Goal: Check status: Check status

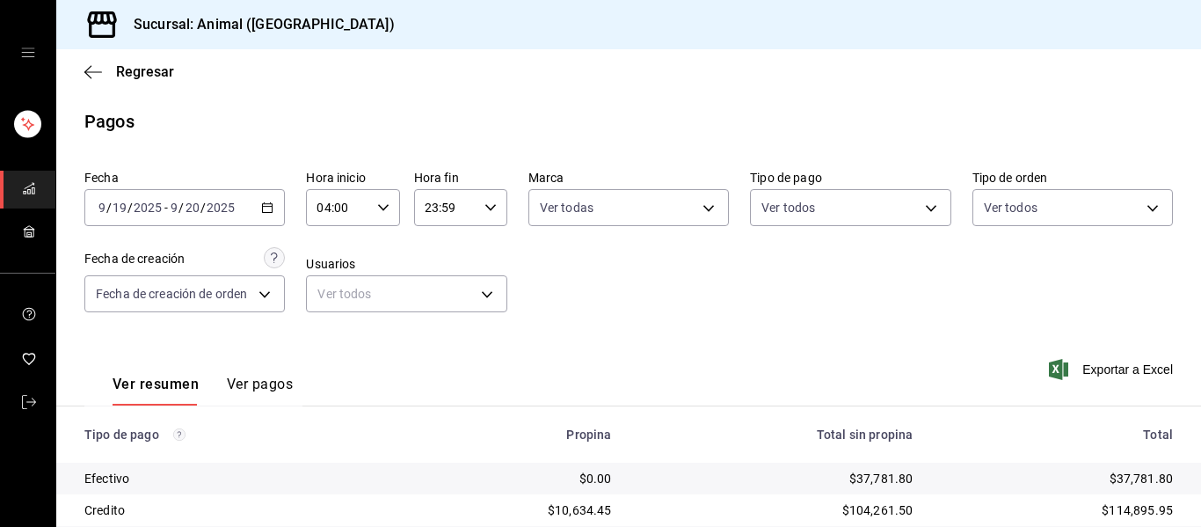
scroll to position [211, 0]
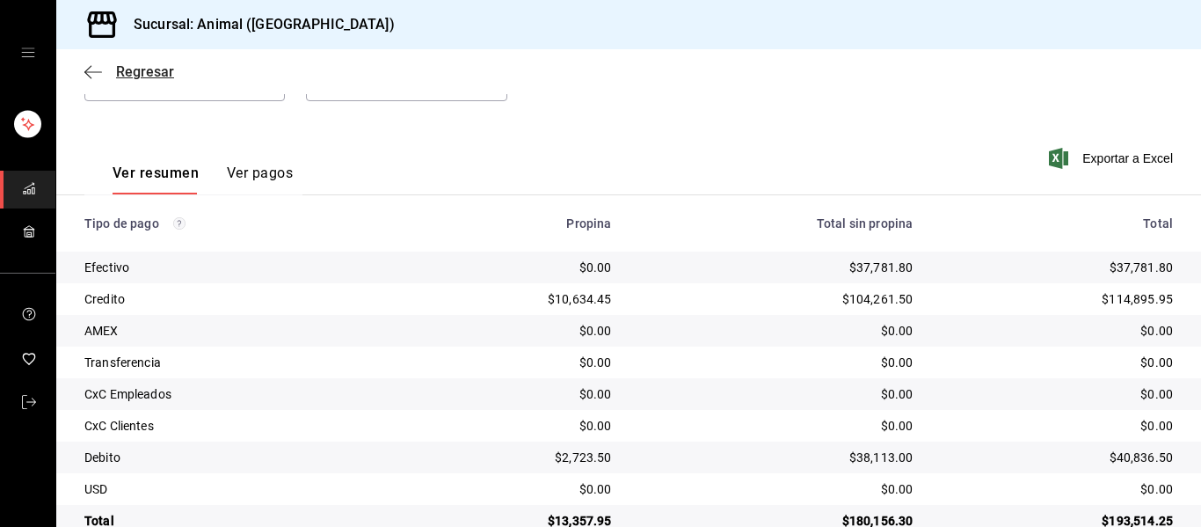
click at [93, 78] on icon "button" at bounding box center [93, 72] width 18 height 16
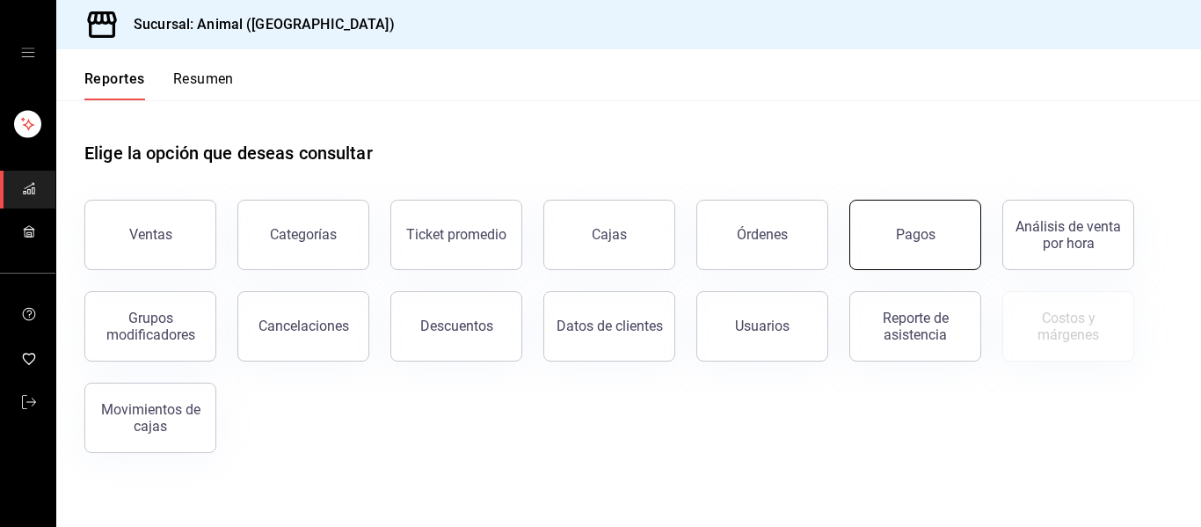
click at [896, 239] on button "Pagos" at bounding box center [915, 235] width 132 height 70
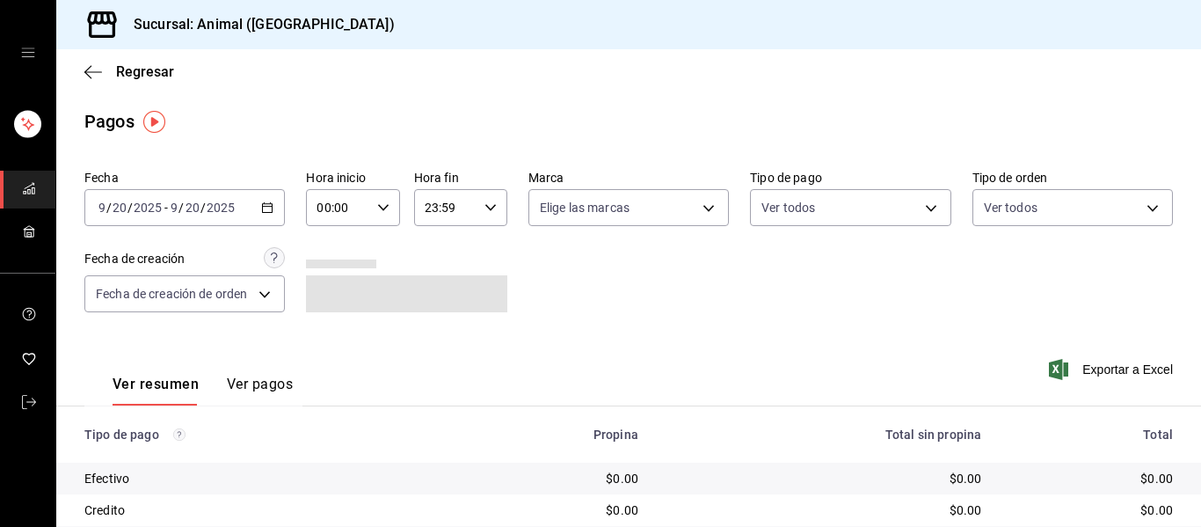
click at [267, 205] on icon "button" at bounding box center [267, 207] width 12 height 12
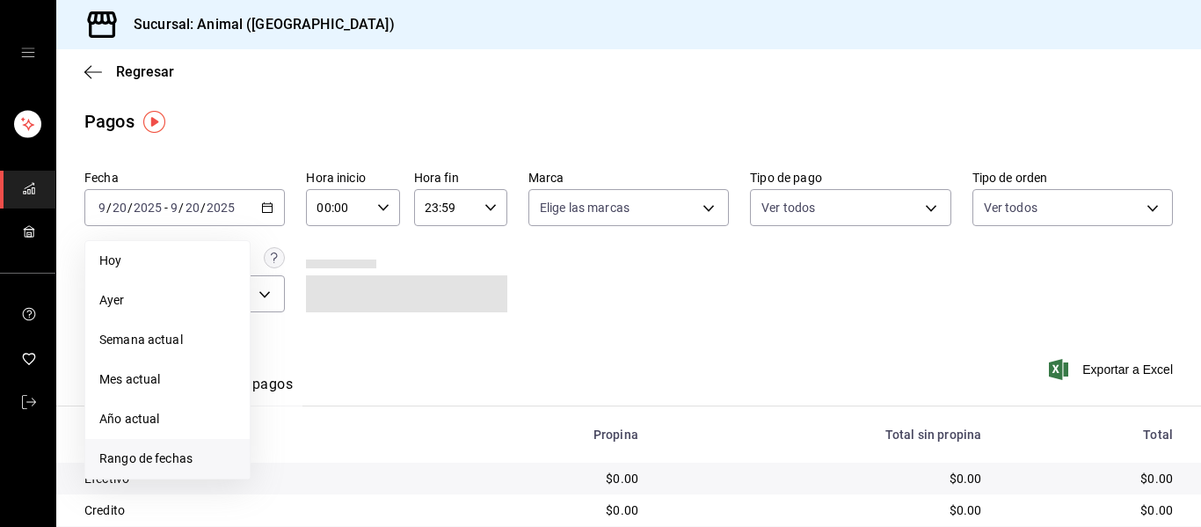
click at [180, 460] on span "Rango de fechas" at bounding box center [167, 458] width 136 height 18
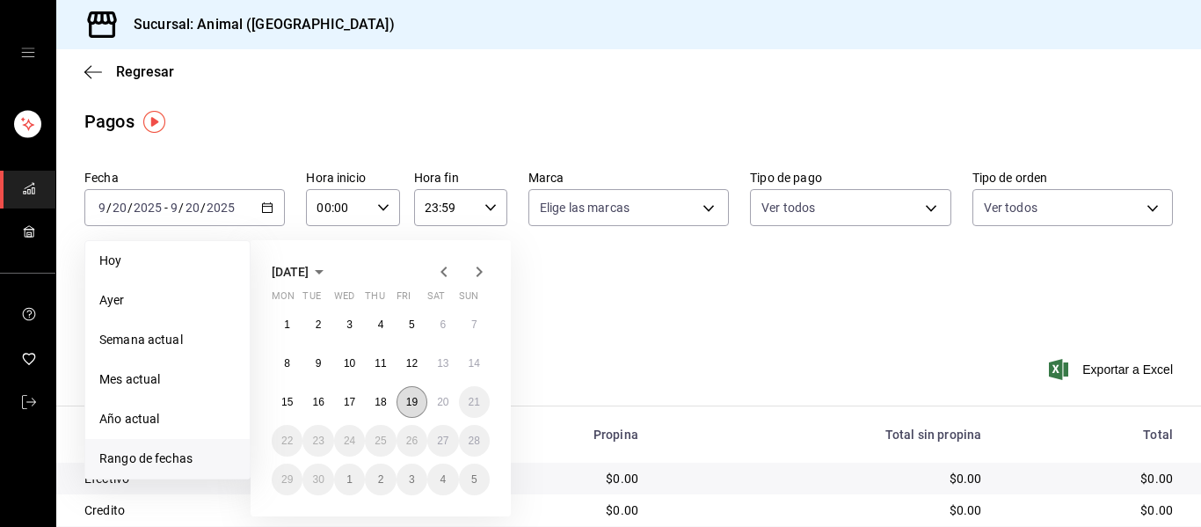
click at [410, 404] on abbr "19" at bounding box center [411, 402] width 11 height 12
click at [437, 409] on button "20" at bounding box center [442, 402] width 31 height 32
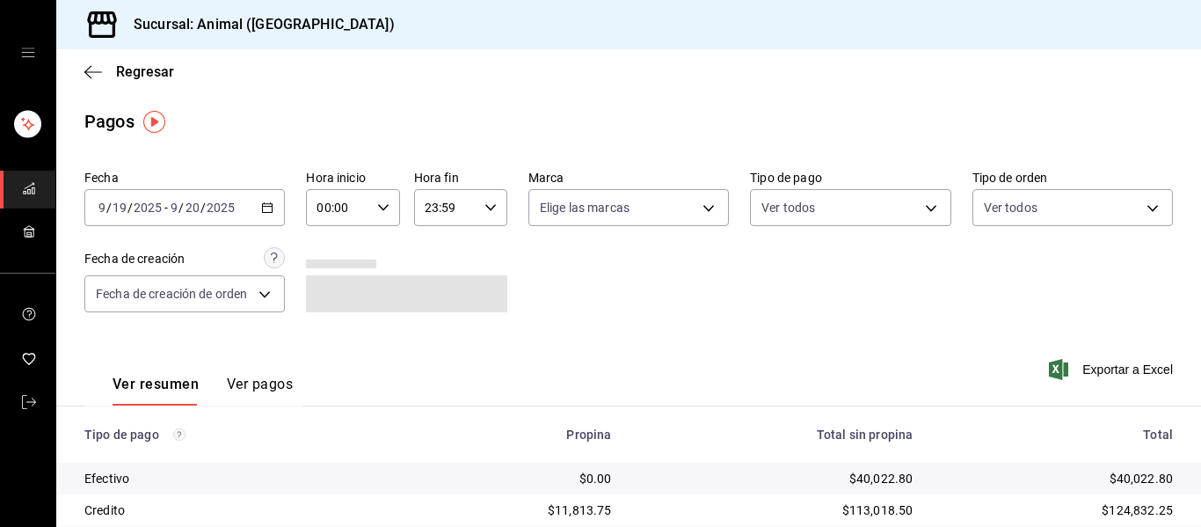
click at [382, 208] on icon "button" at bounding box center [383, 207] width 12 height 12
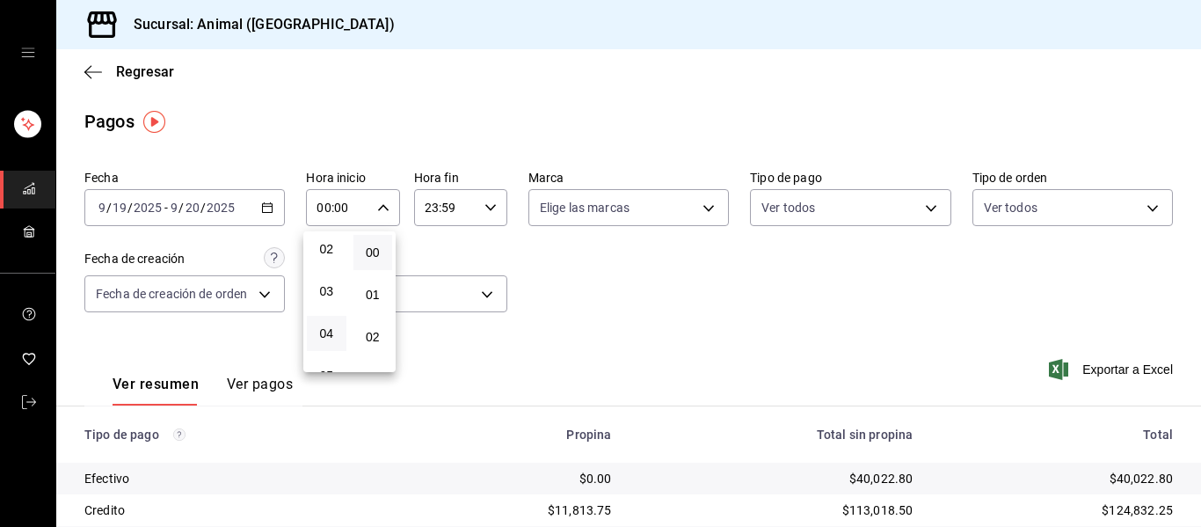
scroll to position [96, 0]
click at [327, 325] on span "04" at bounding box center [326, 325] width 18 height 14
type input "04:00"
click at [726, 257] on div at bounding box center [600, 263] width 1201 height 527
click at [703, 211] on body "Sucursal: Animal ([GEOGRAPHIC_DATA]) Regresar Pagos Fecha [DATE] [DATE] - [DATE…" at bounding box center [600, 263] width 1201 height 527
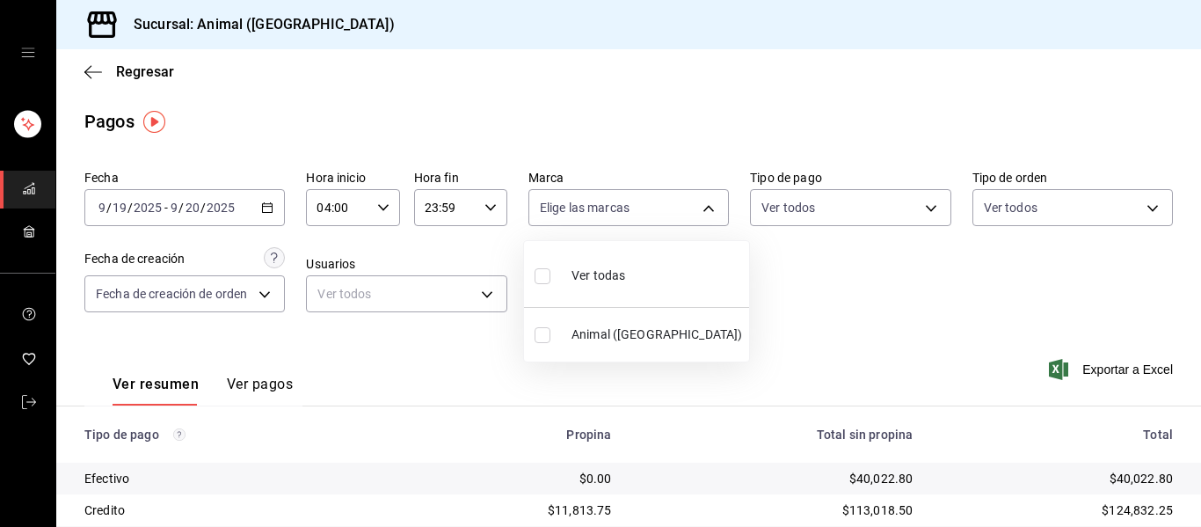
click at [669, 277] on li "Ver todas" at bounding box center [636, 274] width 225 height 52
type input "96838179-8fbb-4073-aae3-1789726318c8"
checkbox input "true"
click at [811, 317] on div at bounding box center [600, 263] width 1201 height 527
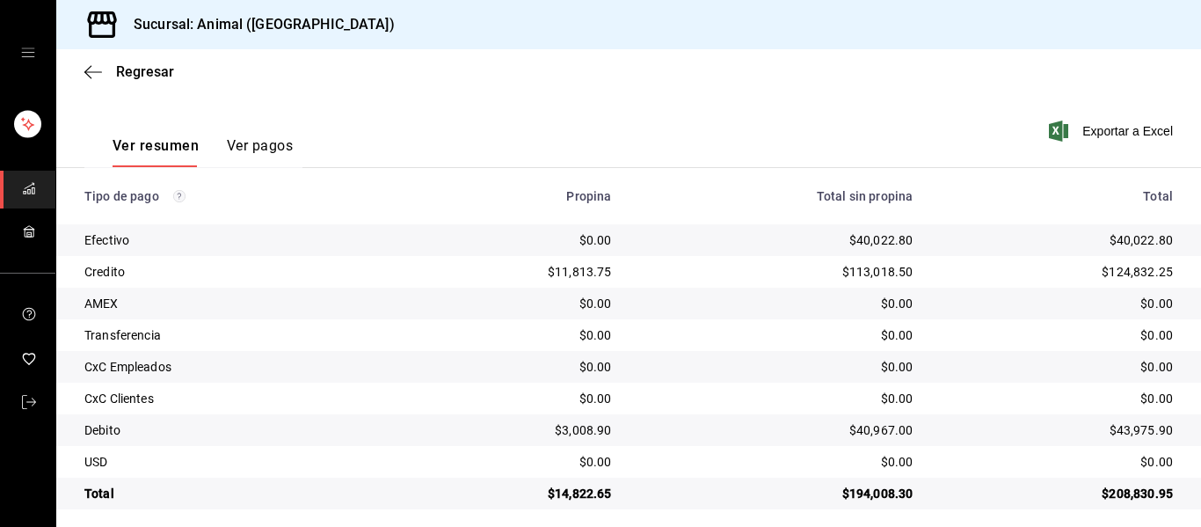
scroll to position [250, 0]
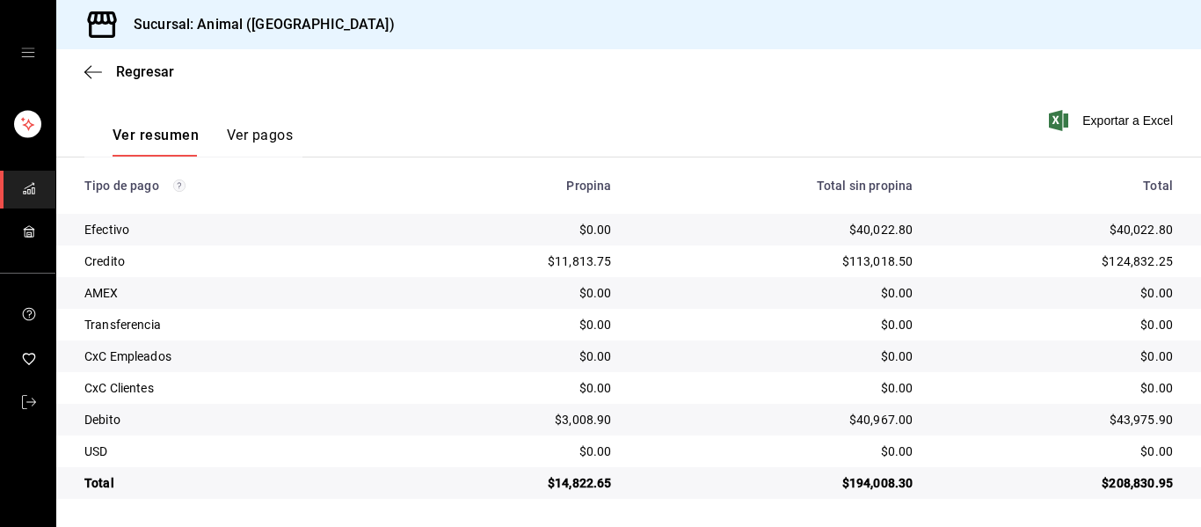
click at [1184, 514] on main "Regresar Pagos Fecha [DATE] [DATE] - [DATE] [DATE] Hora inicio 04:00 Hora inici…" at bounding box center [628, 163] width 1145 height 726
